Goal: Task Accomplishment & Management: Manage account settings

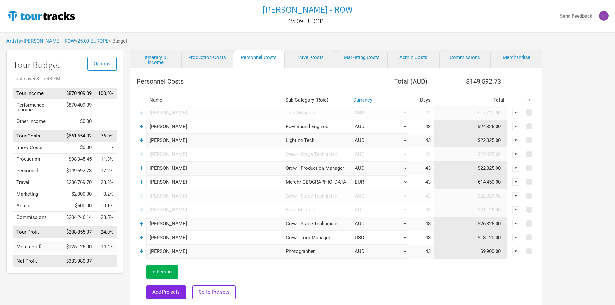
select select "GBP"
select select "EUR"
select select "USD"
click at [513, 61] on link "Merchandise" at bounding box center [516, 59] width 52 height 18
select select "Shows"
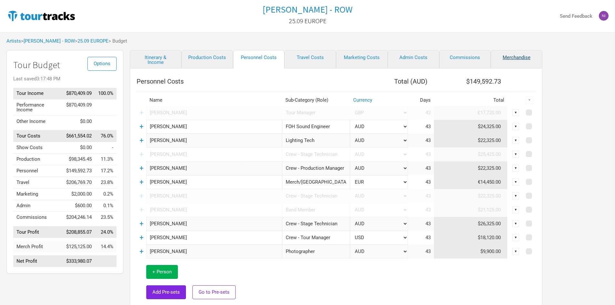
select select "% of Gross Merch"
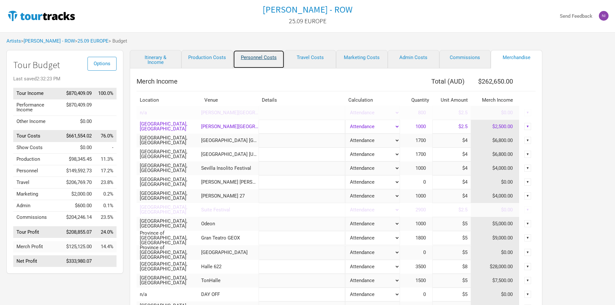
click at [250, 67] on link "Personnel Costs" at bounding box center [259, 59] width 52 height 18
select select "GBP"
select select "EUR"
select select "USD"
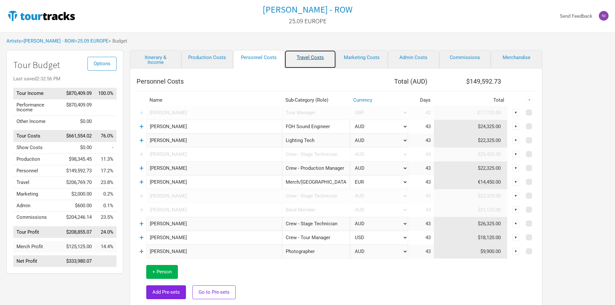
click at [305, 56] on link "Travel Costs" at bounding box center [310, 59] width 52 height 18
select select "EUR"
select select "GBP"
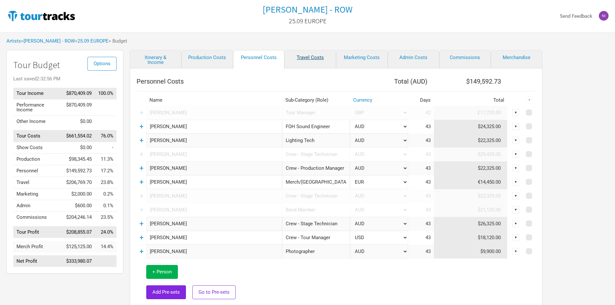
select select "EUR"
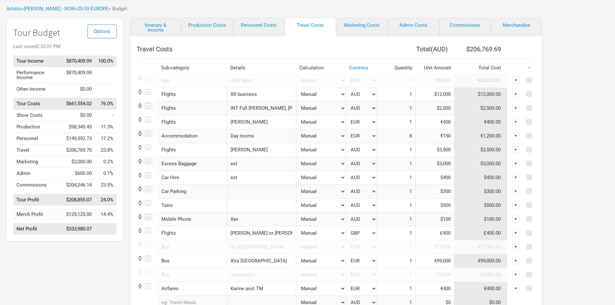
scroll to position [0, 2]
drag, startPoint x: 265, startPoint y: 109, endPoint x: 301, endPoint y: 108, distance: 36.2
click at [301, 108] on tr "Flights 1 selection INT Full [PERSON_NAME], MON, Manual # of Shows # of Show Da…" at bounding box center [335, 108] width 399 height 14
click at [288, 109] on input "INT Full [PERSON_NAME], [PERSON_NAME], MON," at bounding box center [261, 108] width 69 height 14
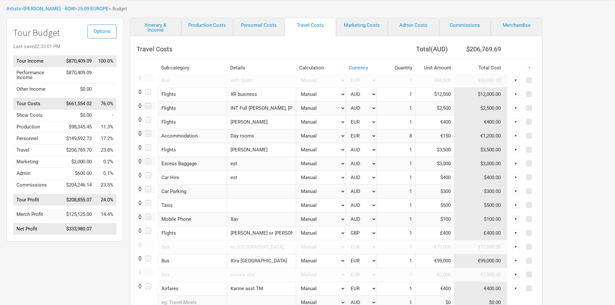
drag, startPoint x: 289, startPoint y: 109, endPoint x: 227, endPoint y: 109, distance: 62.0
click at [227, 109] on input "INT Full [PERSON_NAME], [PERSON_NAME], MON," at bounding box center [261, 108] width 69 height 14
click at [245, 108] on input "INT Full [PERSON_NAME], [PERSON_NAME], MON," at bounding box center [261, 108] width 69 height 14
drag, startPoint x: 270, startPoint y: 109, endPoint x: 292, endPoint y: 109, distance: 21.9
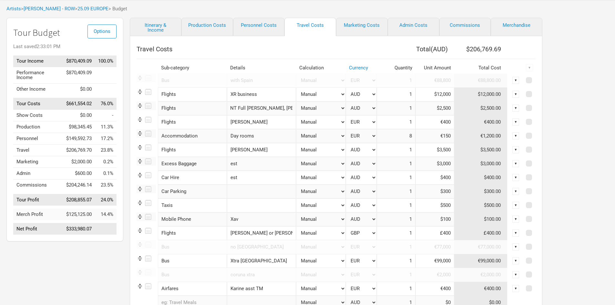
click at [292, 109] on tr "Flights 1 selection INT Full [PERSON_NAME], MON, Manual # of Shows # of Show Da…" at bounding box center [335, 108] width 399 height 14
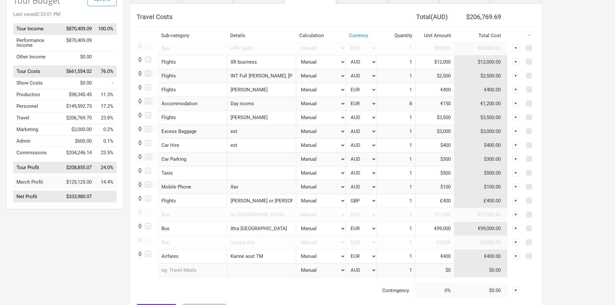
click at [256, 82] on input "INT Full [PERSON_NAME], [PERSON_NAME], MON," at bounding box center [261, 76] width 69 height 14
drag, startPoint x: 246, startPoint y: 77, endPoint x: 292, endPoint y: 76, distance: 46.8
click at [292, 76] on tr "Flights 1 selection INT Full [PERSON_NAME], MON, Manual # of Shows # of Show Da…" at bounding box center [335, 76] width 399 height 14
click at [285, 77] on input "INT Full [PERSON_NAME], [PERSON_NAME], MON," at bounding box center [261, 76] width 69 height 14
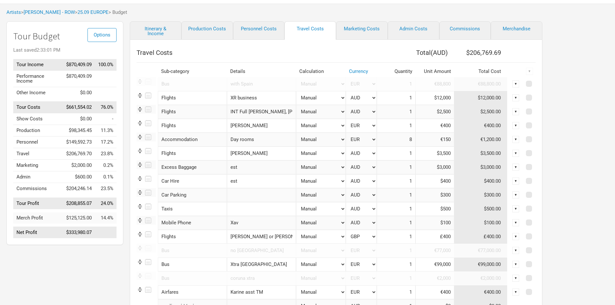
scroll to position [0, 0]
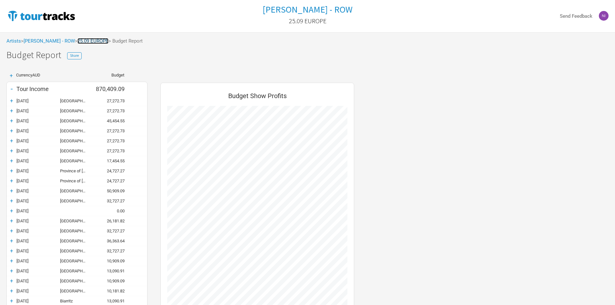
click at [91, 41] on link "25.09 EUROPE" at bounding box center [92, 41] width 31 height 6
